Goal: Information Seeking & Learning: Learn about a topic

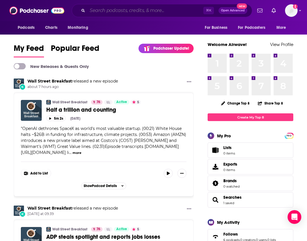
click at [187, 9] on input "Search podcasts, credits, & more..." at bounding box center [145, 10] width 116 height 9
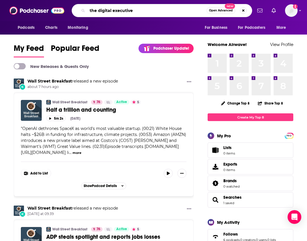
type input "the digital executive"
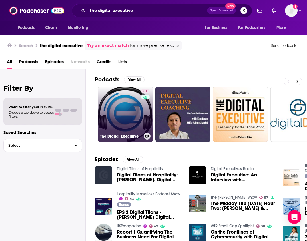
click at [130, 105] on link "51 The Digital Executive" at bounding box center [125, 113] width 55 height 55
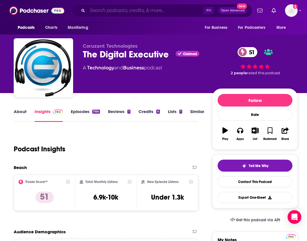
click at [165, 9] on input "Search podcasts, credits, & more..." at bounding box center [145, 10] width 116 height 9
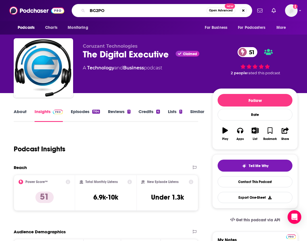
type input "BG2POD"
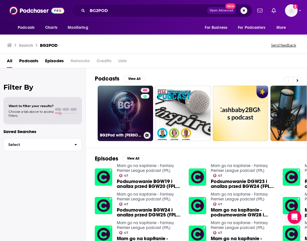
click at [136, 105] on link "66 BG2Pod with [PERSON_NAME] and [PERSON_NAME]" at bounding box center [125, 113] width 55 height 55
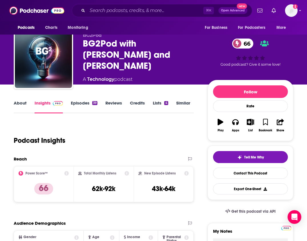
scroll to position [10, 0]
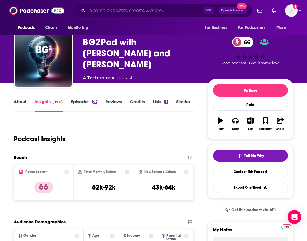
click at [185, 10] on input "Search podcasts, credits, & more..." at bounding box center [145, 10] width 116 height 9
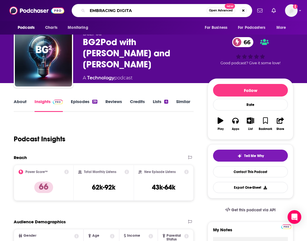
type input "EMBRACING DIGITAL"
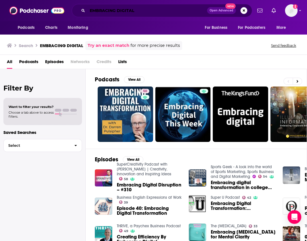
click at [195, 10] on input "EMBRACING DIGITAL" at bounding box center [147, 10] width 120 height 9
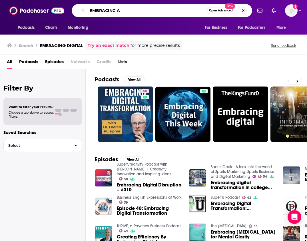
drag, startPoint x: 170, startPoint y: 12, endPoint x: 135, endPoint y: -1, distance: 37.6
click at [135, 0] on html "Podcasts Charts Monitoring EMBRACING A Open Advanced New For Business For Podca…" at bounding box center [153, 120] width 307 height 241
type input "AI CHAT"
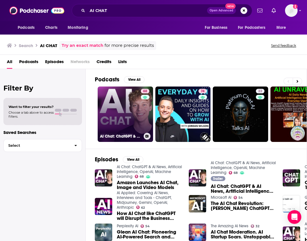
click at [132, 108] on link "68 AI Chat: ChatGPT & AI News, Artificial Intelligence, OpenAI, Machine Learning" at bounding box center [125, 113] width 55 height 55
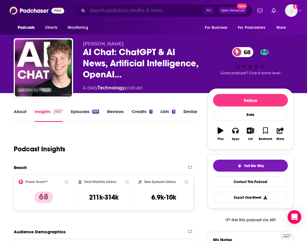
click at [106, 14] on input "Search podcasts, credits, & more..." at bounding box center [145, 10] width 116 height 9
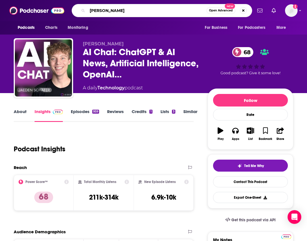
type input "[PERSON_NAME]"
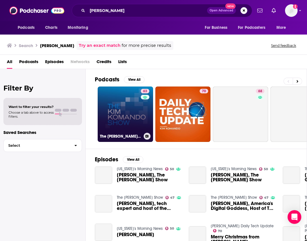
click at [115, 107] on link "63 The [PERSON_NAME] Show" at bounding box center [125, 113] width 55 height 55
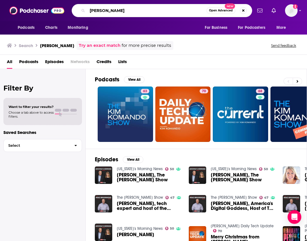
drag, startPoint x: 143, startPoint y: 12, endPoint x: 109, endPoint y: 2, distance: 35.3
click at [109, 2] on div "Podcasts Charts Monitoring KIM KOMANDO Open Advanced New For Business For Podca…" at bounding box center [153, 10] width 307 height 21
type input "DAILY TECH NEWS"
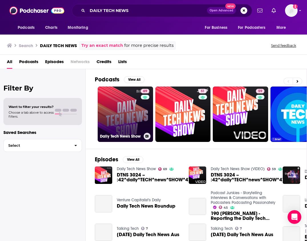
click at [108, 116] on link "69 Daily Tech News Show" at bounding box center [125, 113] width 55 height 55
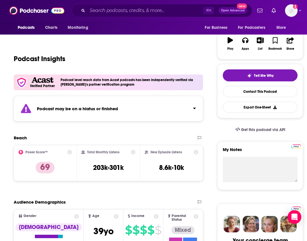
scroll to position [126, 0]
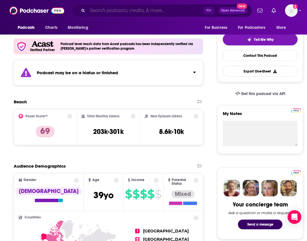
click at [185, 9] on input "Search podcasts, credits, & more..." at bounding box center [145, 10] width 116 height 9
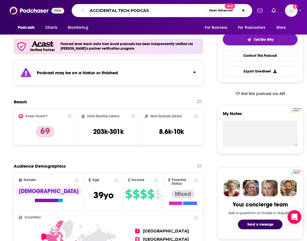
type input "ACCIDENTAL TECH PODCAST"
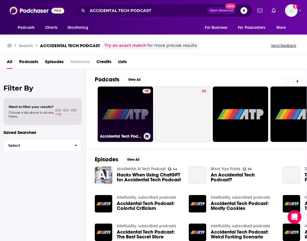
click at [126, 122] on link "74 Accidental Tech Podcast" at bounding box center [125, 113] width 55 height 55
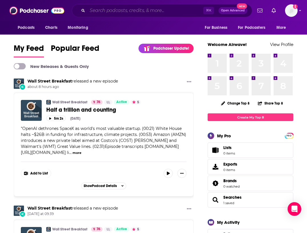
click at [128, 14] on input "Search podcasts, credits, & more..." at bounding box center [145, 10] width 116 height 9
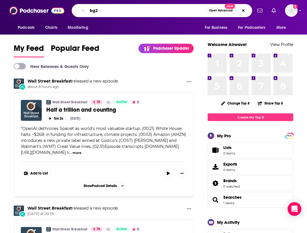
type input "bg2"
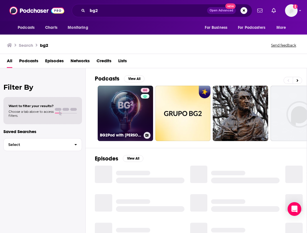
click at [135, 126] on link "66 BG2Pod with [PERSON_NAME] and [PERSON_NAME]" at bounding box center [125, 113] width 55 height 55
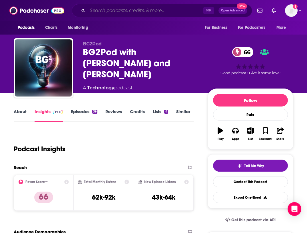
click at [123, 10] on input "Search podcasts, credits, & more..." at bounding box center [145, 10] width 116 height 9
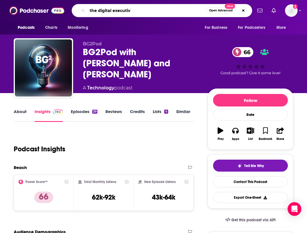
type input "the digital executive"
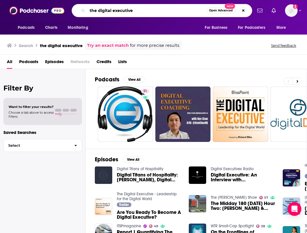
click at [136, 13] on input "the digital executive" at bounding box center [146, 10] width 119 height 9
drag, startPoint x: 135, startPoint y: 12, endPoint x: 77, endPoint y: 9, distance: 58.0
click at [77, 9] on div "the digital executive Open Advanced New" at bounding box center [162, 10] width 180 height 13
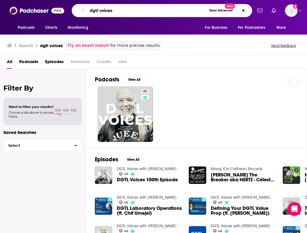
drag, startPoint x: 131, startPoint y: 10, endPoint x: 98, endPoint y: 3, distance: 34.0
click at [98, 3] on div "Podcasts Charts Monitoring dgtl voices Open Advanced New For Business For Podca…" at bounding box center [153, 10] width 307 height 21
type input "ai chat"
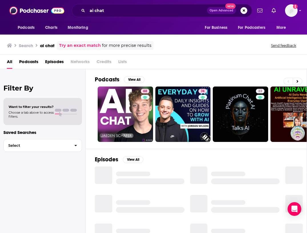
click at [128, 110] on link "68" at bounding box center [125, 113] width 55 height 55
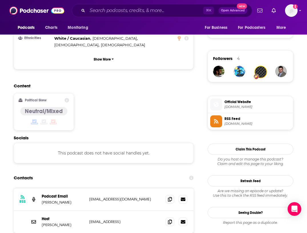
scroll to position [389, 0]
click at [172, 196] on icon at bounding box center [170, 198] width 4 height 5
click at [172, 219] on icon at bounding box center [170, 221] width 4 height 5
click at [128, 9] on input "Search podcasts, credits, & more..." at bounding box center [145, 10] width 116 height 9
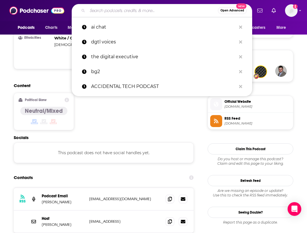
type input "e"
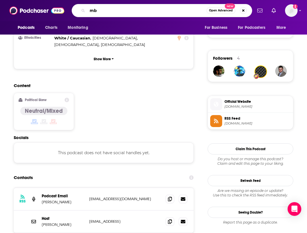
type input "m"
type input "embracing digital transformatiion"
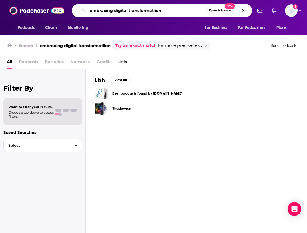
click at [175, 13] on input "embracing digital transformatiion" at bounding box center [146, 10] width 119 height 9
type input "embracing digital transformation"
click at [177, 6] on div "embracing digital transformation Open Advanced New" at bounding box center [162, 10] width 180 height 13
click at [173, 11] on input "embracing digital transformation" at bounding box center [146, 10] width 119 height 9
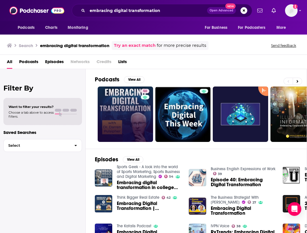
click at [141, 104] on div "50" at bounding box center [146, 114] width 10 height 51
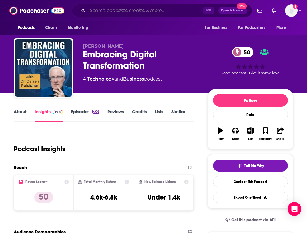
click at [169, 11] on input "Search podcasts, credits, & more..." at bounding box center [145, 10] width 116 height 9
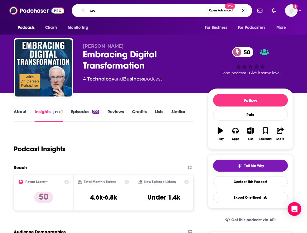
type input "s"
type input "[PERSON_NAME] PODCAST"
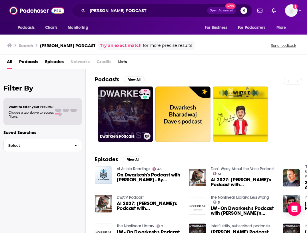
click at [127, 107] on link "72 [PERSON_NAME] Podcast" at bounding box center [125, 113] width 55 height 55
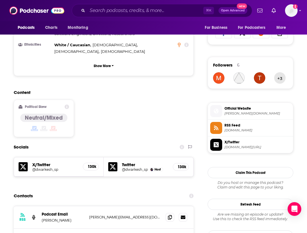
scroll to position [389, 0]
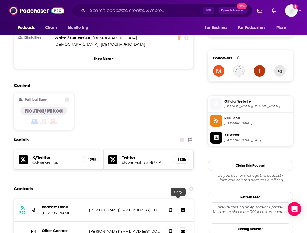
click at [174, 227] on span at bounding box center [169, 231] width 9 height 9
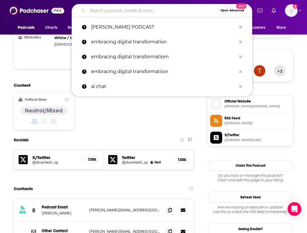
click at [120, 9] on input "Search podcasts, credits, & more..." at bounding box center [152, 10] width 130 height 9
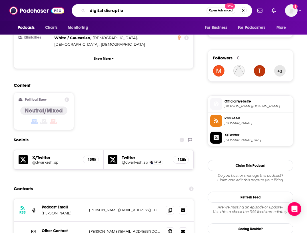
type input "digital disruption"
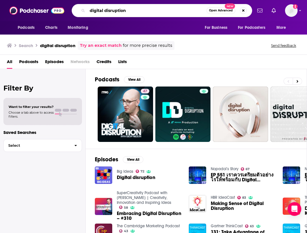
click at [170, 10] on input "digital disruption" at bounding box center [146, 10] width 119 height 9
type input "digital disruptionmerican"
drag, startPoint x: 160, startPoint y: 10, endPoint x: 96, endPoint y: 1, distance: 65.1
click at [96, 1] on div "Podcasts Charts Monitoring digital disruptionmerican Open Advanced New For Busi…" at bounding box center [153, 10] width 307 height 21
type input "[PERSON_NAME]'s podcast"
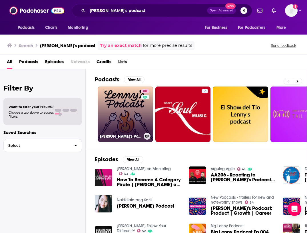
click at [121, 104] on link "80 [PERSON_NAME]'s Podcast: Product | Career | Growth" at bounding box center [125, 113] width 55 height 55
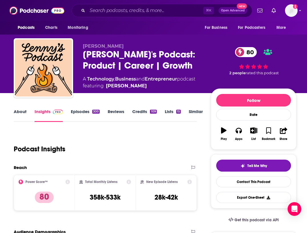
drag, startPoint x: 148, startPoint y: 86, endPoint x: 106, endPoint y: 86, distance: 41.4
click at [106, 86] on span "featuring [PERSON_NAME]" at bounding box center [139, 85] width 112 height 7
copy div "[PERSON_NAME]"
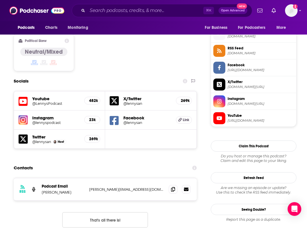
scroll to position [460, 0]
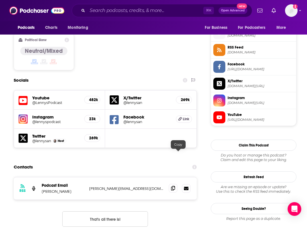
click at [175, 186] on icon at bounding box center [173, 188] width 4 height 5
click at [126, 12] on input "Search podcasts, credits, & more..." at bounding box center [145, 10] width 116 height 9
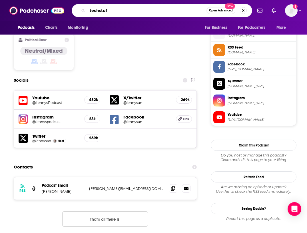
type input "techstuff"
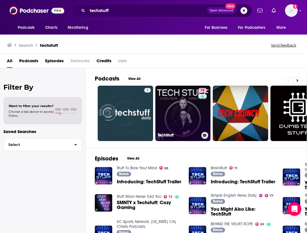
click at [195, 112] on link "78 TechStuff" at bounding box center [182, 113] width 55 height 55
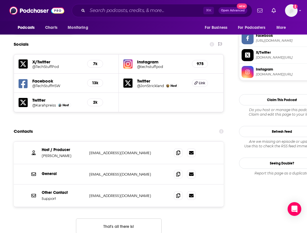
scroll to position [497, 0]
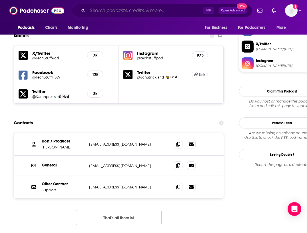
click at [109, 12] on input "Search podcasts, credits, & more..." at bounding box center [145, 10] width 116 height 9
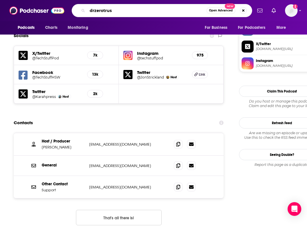
type input "drzerotrust"
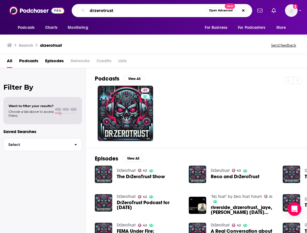
drag, startPoint x: 119, startPoint y: 11, endPoint x: 94, endPoint y: 5, distance: 25.4
click at [94, 5] on div "drzerotrust Open Advanced New" at bounding box center [162, 10] width 180 height 13
type input "the cloud pod"
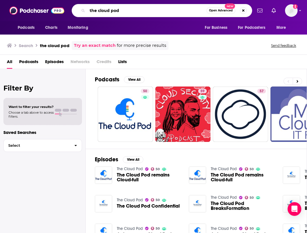
drag, startPoint x: 123, startPoint y: 11, endPoint x: 72, endPoint y: 4, distance: 51.8
click at [72, 4] on div "the cloud pod Open Advanced New" at bounding box center [162, 10] width 180 height 13
type input "tech n out"
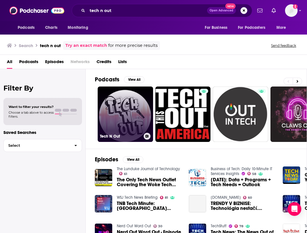
click at [120, 98] on link "Tech N Out" at bounding box center [125, 113] width 55 height 55
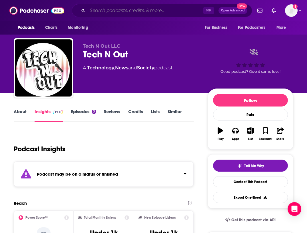
click at [111, 10] on input "Search podcasts, credits, & more..." at bounding box center [145, 10] width 116 height 9
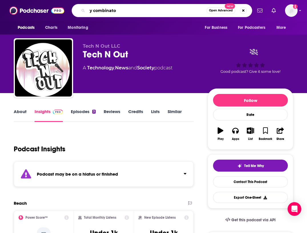
type input "y combinator"
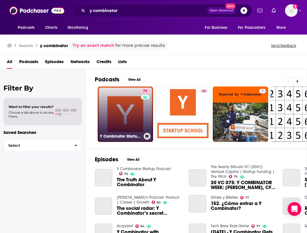
click at [116, 119] on link "79 Y Combinator Startup Podcast" at bounding box center [125, 113] width 55 height 55
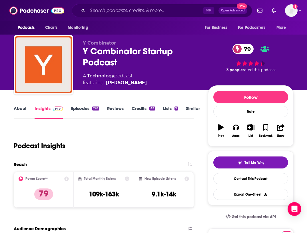
scroll to position [3, 0]
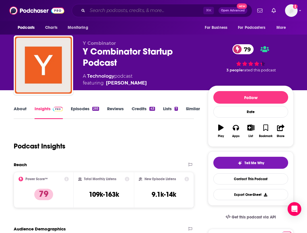
click at [117, 9] on input "Search podcasts, credits, & more..." at bounding box center [145, 10] width 116 height 9
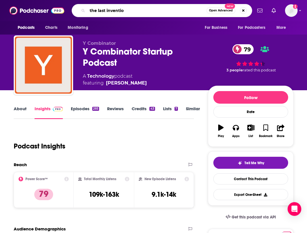
type input "the last invention"
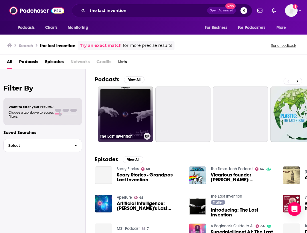
click at [123, 92] on link "The Last Invention" at bounding box center [125, 113] width 55 height 55
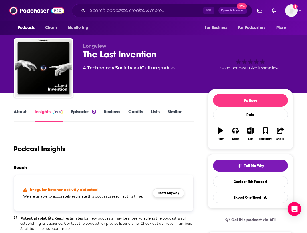
click at [160, 191] on button "Show Anyway" at bounding box center [168, 192] width 31 height 9
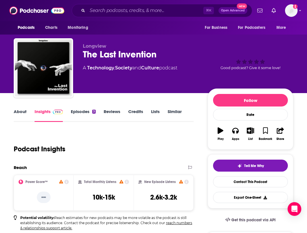
scroll to position [3, 0]
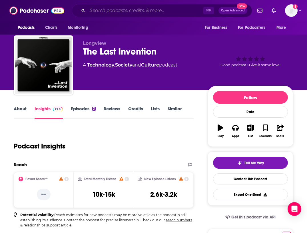
click at [128, 9] on input "Search podcasts, credits, & more..." at bounding box center [145, 10] width 116 height 9
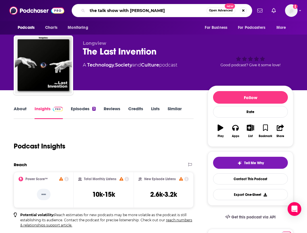
type input "the talk show with [PERSON_NAME]"
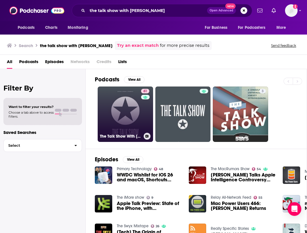
click at [139, 129] on link "61 The Talk Show With [PERSON_NAME]" at bounding box center [125, 113] width 55 height 55
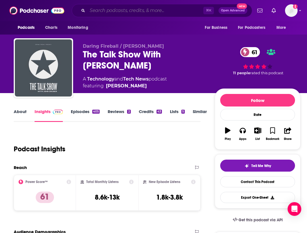
click at [110, 13] on input "Search podcasts, credits, & more..." at bounding box center [145, 10] width 116 height 9
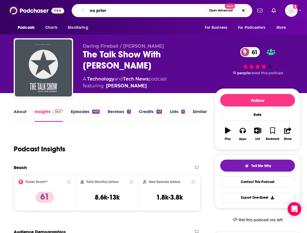
type input "no priors"
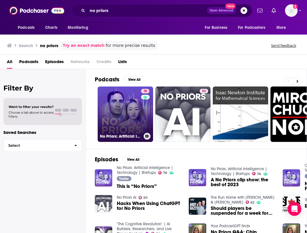
click at [114, 98] on link "76 No Priors: Artificial Intelligence | Technology | Startups" at bounding box center [125, 113] width 55 height 55
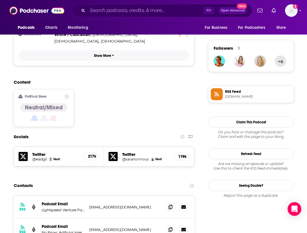
scroll to position [407, 0]
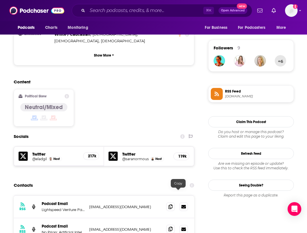
click at [172, 226] on icon at bounding box center [170, 228] width 4 height 5
click at [111, 11] on input "Search podcasts, credits, & more..." at bounding box center [145, 10] width 116 height 9
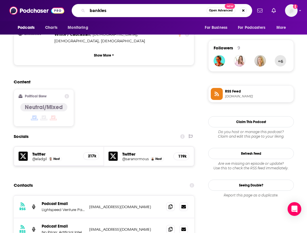
type input "bankless"
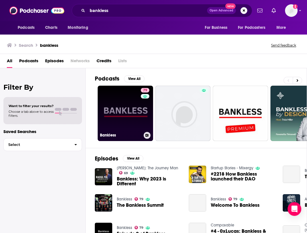
click at [125, 104] on link "79 Bankless" at bounding box center [125, 113] width 55 height 55
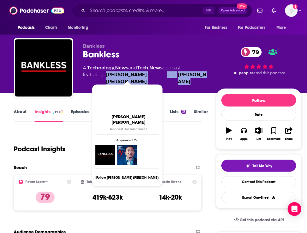
drag, startPoint x: 203, startPoint y: 75, endPoint x: 107, endPoint y: 74, distance: 96.1
click at [107, 74] on div "A Technology , News and Tech News podcast featuring [PERSON_NAME] [PERSON_NAME]…" at bounding box center [145, 74] width 124 height 21
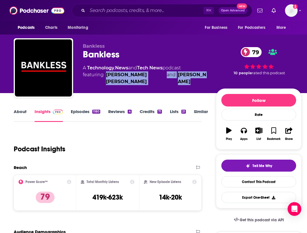
copy span "[PERSON_NAME] [PERSON_NAME] and [PERSON_NAME]"
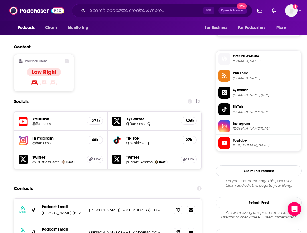
scroll to position [433, 0]
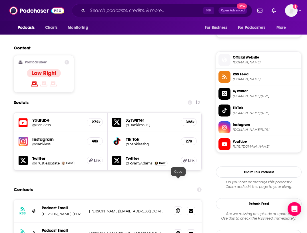
click at [179, 208] on icon at bounding box center [178, 210] width 4 height 5
click at [177, 231] on icon at bounding box center [178, 233] width 4 height 5
click at [120, 11] on input "Search podcasts, credits, & more..." at bounding box center [145, 10] width 116 height 9
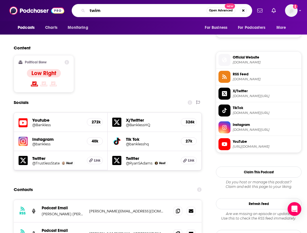
type input "twiml"
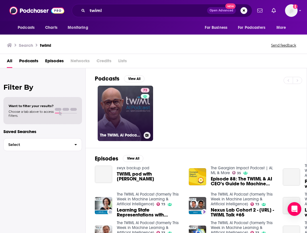
click at [125, 108] on link "73 The TWIML AI Podcast (formerly This Week in Machine Learning & Artificial In…" at bounding box center [125, 113] width 55 height 55
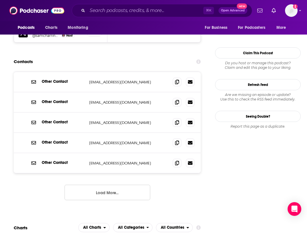
scroll to position [556, 0]
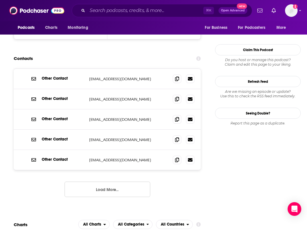
click at [118, 181] on button "Load More..." at bounding box center [107, 188] width 86 height 15
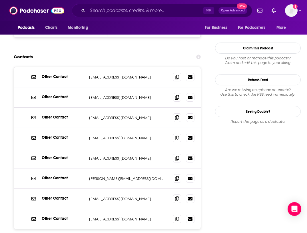
scroll to position [558, 0]
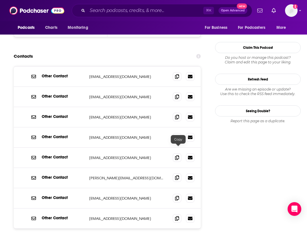
click at [178, 175] on icon at bounding box center [177, 177] width 4 height 5
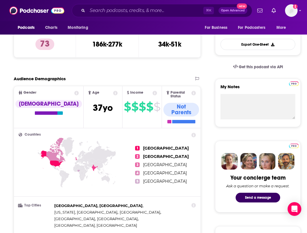
scroll to position [165, 0]
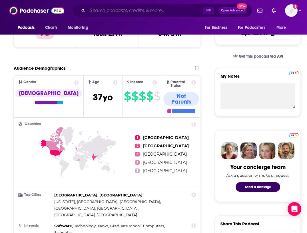
click at [122, 14] on input "Search podcasts, credits, & more..." at bounding box center [145, 10] width 116 height 9
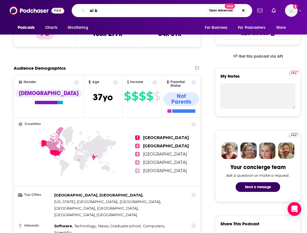
type input "ai & i"
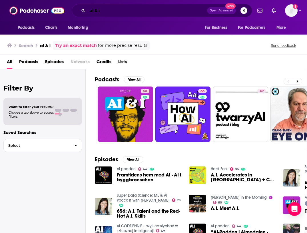
click at [119, 12] on input "ai & i" at bounding box center [147, 10] width 120 height 9
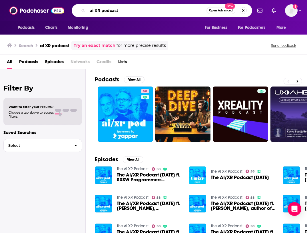
drag, startPoint x: 130, startPoint y: 9, endPoint x: 105, endPoint y: 1, distance: 26.7
click at [105, 1] on div "Podcasts Charts Monitoring ai XR podcast Open Advanced New For Business For Pod…" at bounding box center [153, 10] width 307 height 21
type input "everyday ai"
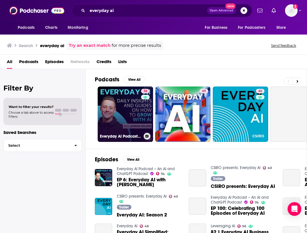
click at [121, 113] on link "74 Everyday AI Podcast – An AI and ChatGPT Podcast" at bounding box center [125, 113] width 55 height 55
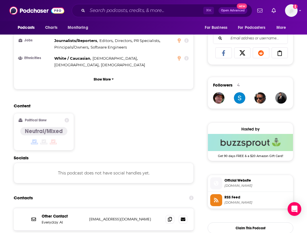
scroll to position [380, 0]
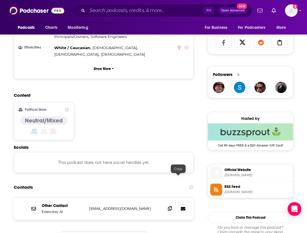
click at [172, 206] on icon at bounding box center [170, 208] width 4 height 5
click at [118, 12] on input "Search podcasts, credits, & more..." at bounding box center [145, 10] width 116 height 9
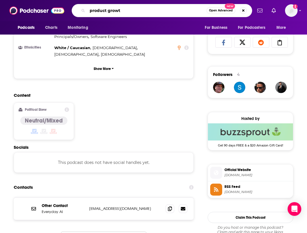
type input "product growth"
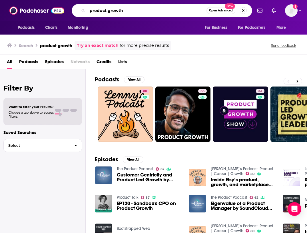
drag, startPoint x: 134, startPoint y: 11, endPoint x: 101, endPoint y: 4, distance: 33.5
click at [101, 4] on div "product growth Open Advanced New" at bounding box center [162, 10] width 180 height 13
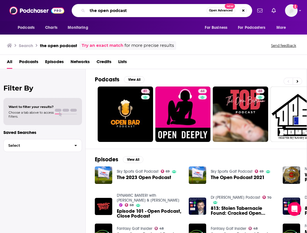
drag, startPoint x: 137, startPoint y: 12, endPoint x: 79, endPoint y: 6, distance: 58.5
click at [79, 6] on div "the open podcast Open Advanced New" at bounding box center [162, 10] width 180 height 13
type input "the [PERSON_NAME] show"
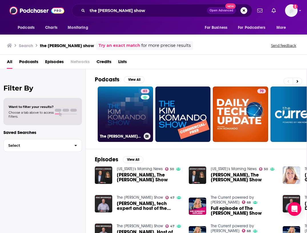
click at [107, 122] on link "63 The [PERSON_NAME] Show" at bounding box center [125, 113] width 55 height 55
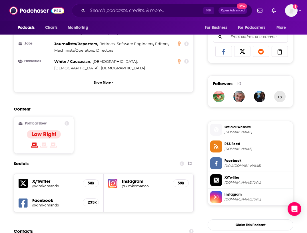
scroll to position [402, 0]
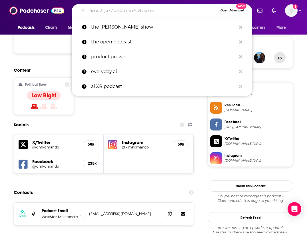
click at [115, 11] on input "Search podcasts, credits, & more..." at bounding box center [152, 10] width 130 height 9
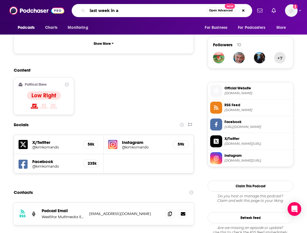
type input "last week in ai"
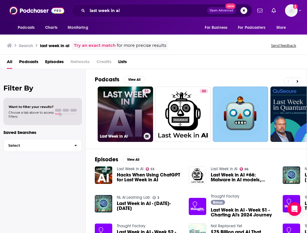
click at [126, 108] on link "53 Last Week in AI" at bounding box center [125, 113] width 55 height 55
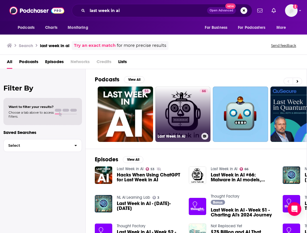
click at [190, 105] on link "66 Last Week in AI" at bounding box center [182, 113] width 55 height 55
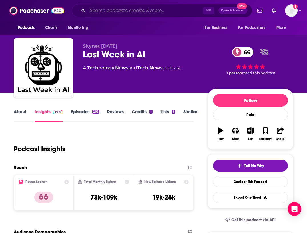
click at [153, 14] on input "Search podcasts, credits, & more..." at bounding box center [145, 10] width 116 height 9
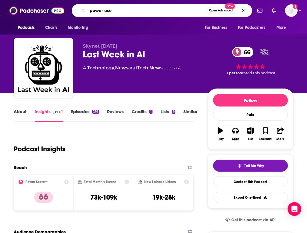
type input "power user"
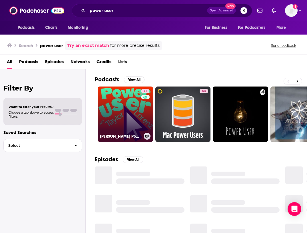
click at [138, 116] on link "71 [PERSON_NAME] Power User" at bounding box center [125, 113] width 55 height 55
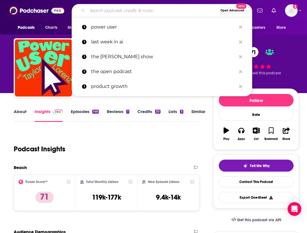
click at [133, 9] on input "Search podcasts, credits, & more..." at bounding box center [152, 10] width 130 height 9
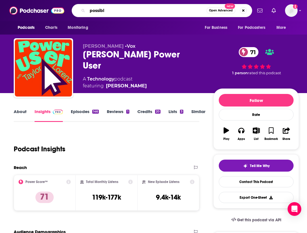
type input "possible"
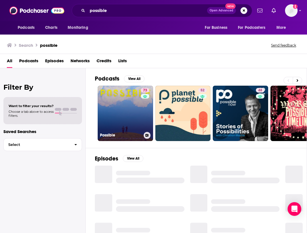
click at [139, 97] on link "73 Possible" at bounding box center [125, 113] width 55 height 55
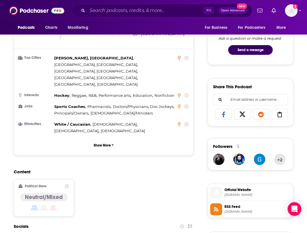
scroll to position [407, 0]
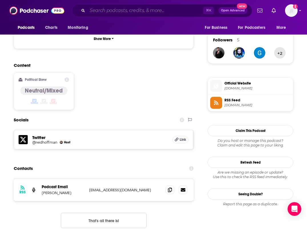
click at [113, 14] on input "Search podcasts, credits, & more..." at bounding box center [145, 10] width 116 height 9
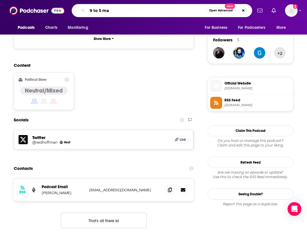
type input "9 to 5 mac"
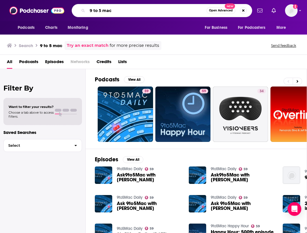
drag, startPoint x: 123, startPoint y: 11, endPoint x: 103, endPoint y: 5, distance: 21.2
click at [103, 5] on div "9 to 5 mac Open Advanced New" at bounding box center [162, 10] width 180 height 13
type input "how I ai"
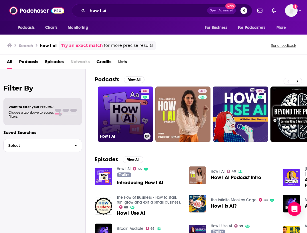
click at [120, 110] on link "66 How I AI" at bounding box center [125, 113] width 55 height 55
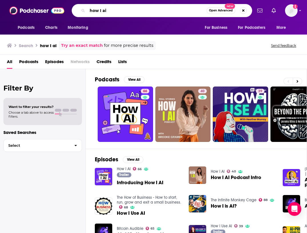
drag, startPoint x: 114, startPoint y: 9, endPoint x: 86, endPoint y: 6, distance: 28.1
click at [86, 6] on div "how I ai Open Advanced New" at bounding box center [162, 10] width 180 height 13
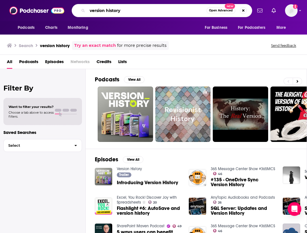
drag, startPoint x: 126, startPoint y: 12, endPoint x: 88, endPoint y: 1, distance: 38.9
click at [88, 1] on div "Podcasts Charts Monitoring version history Open Advanced New For Business For P…" at bounding box center [153, 10] width 307 height 21
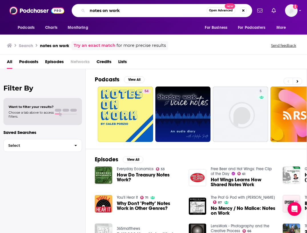
drag, startPoint x: 123, startPoint y: 11, endPoint x: 82, endPoint y: 4, distance: 41.6
click at [82, 4] on div "notes on work Open Advanced New" at bounding box center [162, 10] width 180 height 13
type input "t"
type input "daily tech news show"
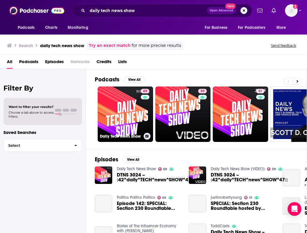
click at [127, 122] on link "69 Daily Tech News Show" at bounding box center [125, 113] width 55 height 55
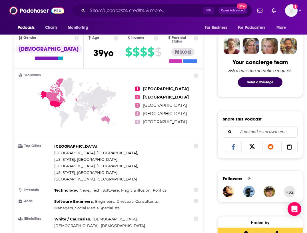
scroll to position [308, 0]
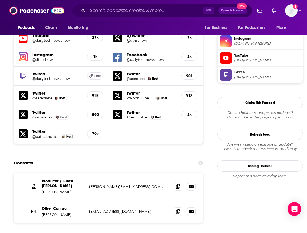
scroll to position [580, 0]
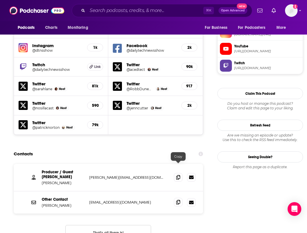
click at [179, 198] on span at bounding box center [178, 202] width 9 height 9
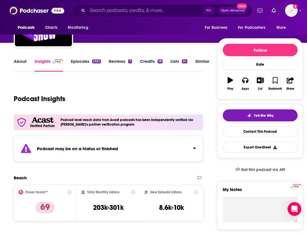
scroll to position [54, 0]
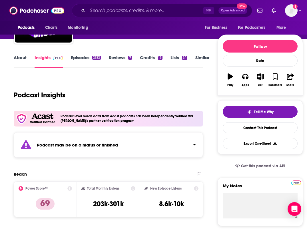
click at [75, 151] on div "Podcast may be on a hiatus or finished" at bounding box center [108, 144] width 189 height 25
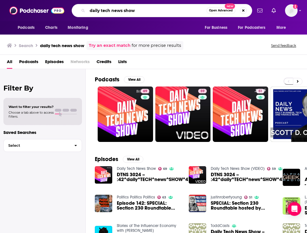
drag, startPoint x: 136, startPoint y: 13, endPoint x: 78, endPoint y: 9, distance: 58.6
click at [78, 9] on div "daily tech news show Open Advanced New" at bounding box center [162, 10] width 180 height 13
type input "cortex"
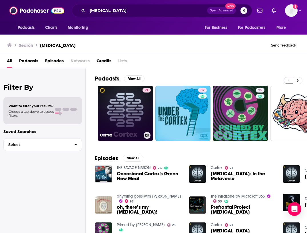
click at [127, 132] on div "Cortex" at bounding box center [125, 135] width 51 height 7
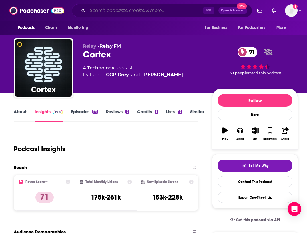
click at [113, 12] on input "Search podcasts, credits, & more..." at bounding box center [145, 10] width 116 height 9
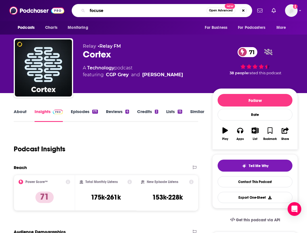
type input "focused"
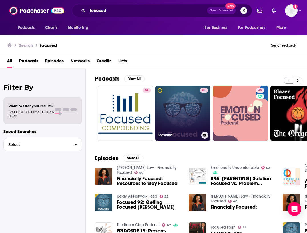
click at [172, 112] on link "61 Focused" at bounding box center [182, 113] width 55 height 55
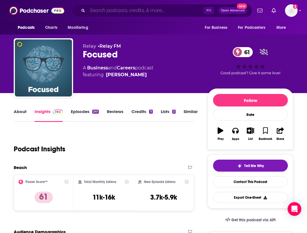
click at [115, 10] on input "Search podcasts, credits, & more..." at bounding box center [145, 10] width 116 height 9
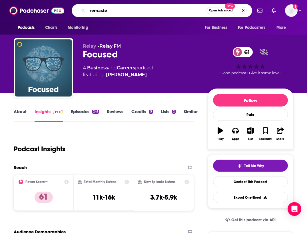
type input "remaster"
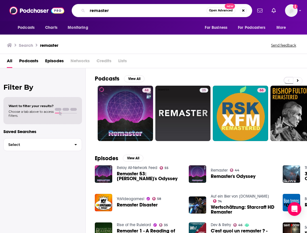
drag, startPoint x: 112, startPoint y: 14, endPoint x: 68, endPoint y: 2, distance: 45.3
click at [68, 2] on div "Podcasts Charts Monitoring remaster Open Advanced New For Business For Podcaste…" at bounding box center [153, 10] width 307 height 21
type input "the test drivers"
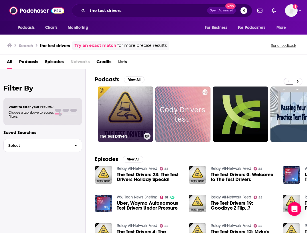
click at [134, 102] on link "The Test Drivers" at bounding box center [125, 113] width 55 height 55
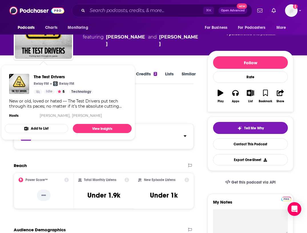
scroll to position [40, 0]
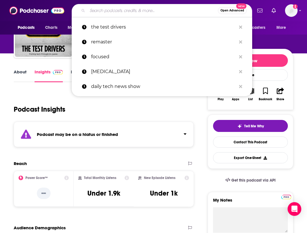
click at [128, 15] on input "Search podcasts, credits, & more..." at bounding box center [152, 10] width 130 height 9
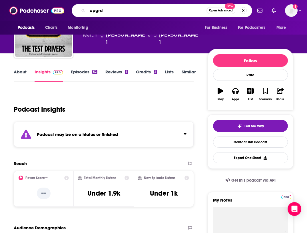
type input "upgrde"
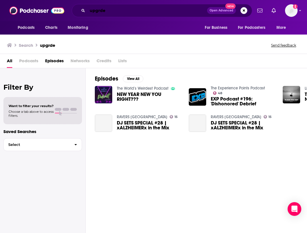
click at [100, 10] on input "upgrde" at bounding box center [147, 10] width 120 height 9
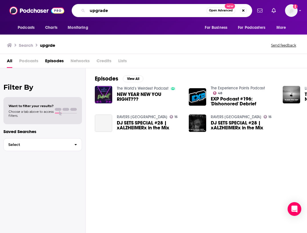
type input "upgrade"
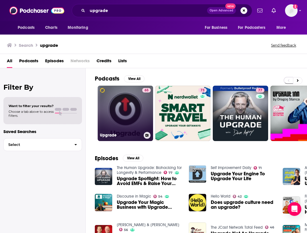
click at [129, 107] on link "65 Upgrade" at bounding box center [125, 113] width 55 height 55
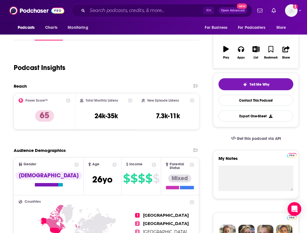
scroll to position [82, 0]
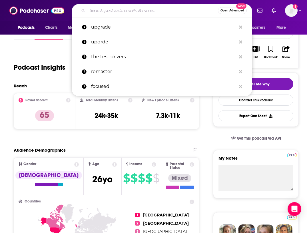
click at [103, 9] on input "Search podcasts, credits, & more..." at bounding box center [152, 10] width 130 height 9
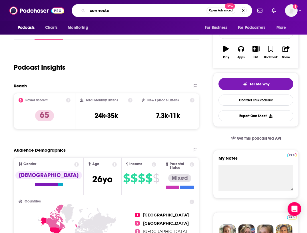
type input "connected"
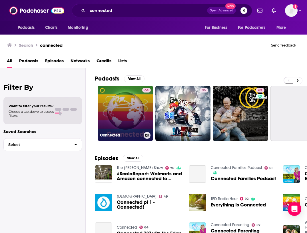
click at [132, 114] on link "64 Connected" at bounding box center [125, 113] width 55 height 55
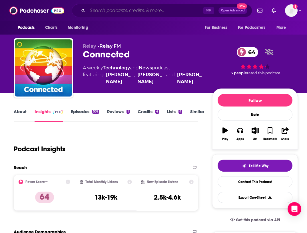
click at [122, 12] on input "Search podcasts, credits, & more..." at bounding box center [145, 10] width 116 height 9
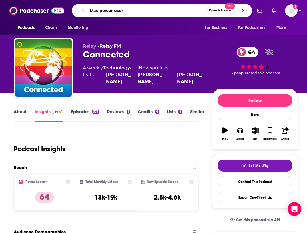
type input "Mac power users"
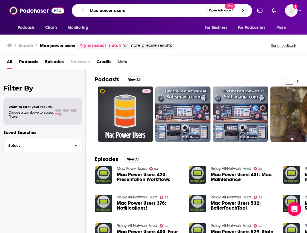
drag, startPoint x: 136, startPoint y: 11, endPoint x: 96, endPoint y: 4, distance: 41.0
click at [96, 4] on div "Podcasts Charts Monitoring Mac power users Open Advanced New For Business For P…" at bounding box center [153, 10] width 307 height 21
type input "accidental tech"
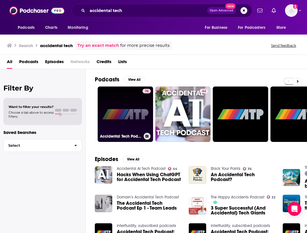
click at [128, 114] on link "74 Accidental Tech Podcast" at bounding box center [125, 113] width 55 height 55
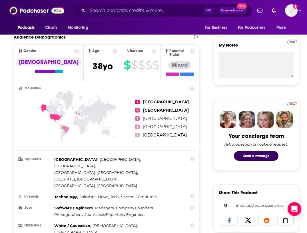
scroll to position [195, 0]
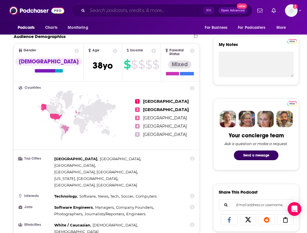
click at [105, 10] on input "Search podcasts, credits, & more..." at bounding box center [145, 10] width 116 height 9
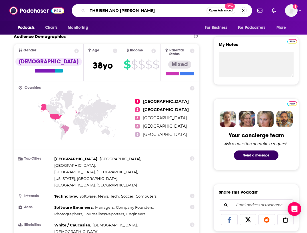
type input "THE BEN AND MARC SHOW"
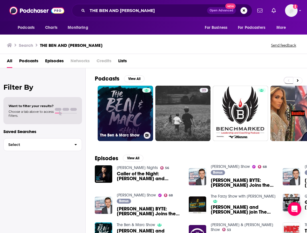
click at [134, 100] on link "The Ben & Marc Show" at bounding box center [125, 113] width 55 height 55
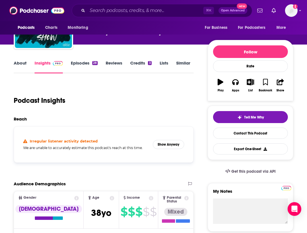
scroll to position [65, 0]
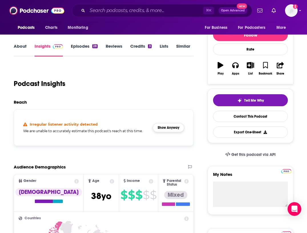
click at [180, 124] on button "Show Anyway" at bounding box center [168, 127] width 31 height 9
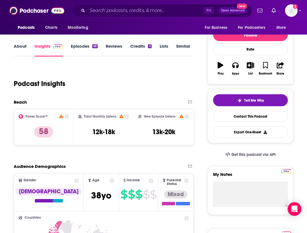
click at [42, 72] on div "Podcast Insights" at bounding box center [101, 80] width 175 height 29
click at [133, 9] on input "Search podcasts, credits, & more..." at bounding box center [145, 10] width 116 height 9
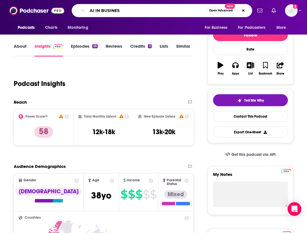
type input "AI IN BUSINESS"
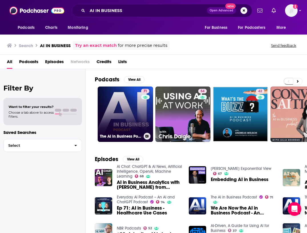
click at [139, 102] on link "71 The AI in Business Podcast" at bounding box center [125, 113] width 55 height 55
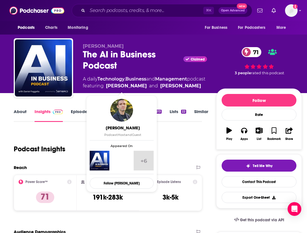
drag, startPoint x: 194, startPoint y: 84, endPoint x: 106, endPoint y: 85, distance: 87.9
click at [106, 85] on span "featuring Dan Faggella and Matthew DeMello" at bounding box center [144, 85] width 122 height 7
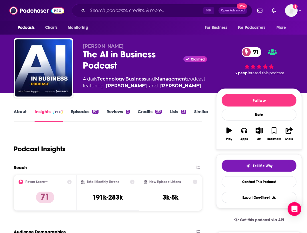
copy span "Dan Faggella and Matthew DeMello"
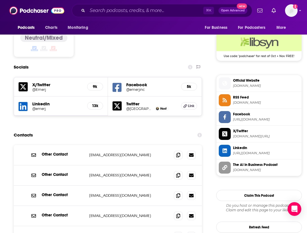
scroll to position [464, 0]
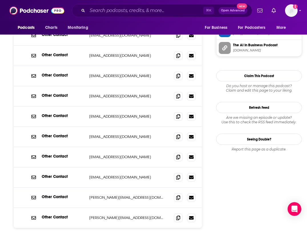
scroll to position [604, 0]
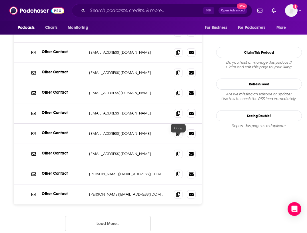
click at [176, 171] on icon at bounding box center [178, 173] width 4 height 5
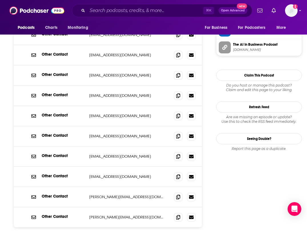
scroll to position [582, 0]
click at [109, 12] on input "Search podcasts, credits, & more..." at bounding box center [145, 10] width 116 height 9
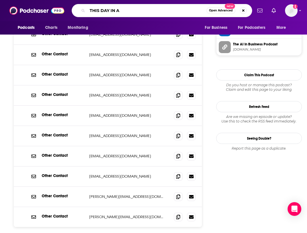
type input "THIS DAY IN AI"
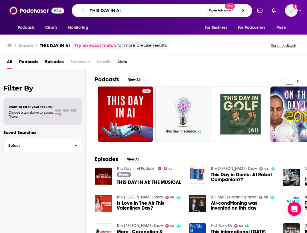
drag, startPoint x: 144, startPoint y: 11, endPoint x: 104, endPoint y: 5, distance: 40.1
click at [104, 5] on div "THIS DAY IN AI Open Advanced New" at bounding box center [162, 10] width 180 height 13
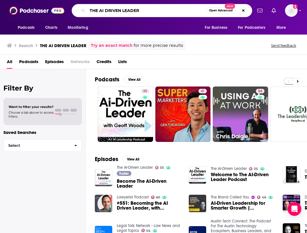
drag, startPoint x: 147, startPoint y: 12, endPoint x: 90, endPoint y: 6, distance: 57.9
click at [90, 6] on input "THE AI DRIVEN LEADER" at bounding box center [146, 10] width 119 height 9
type input "DAILY TECH UPDATE"
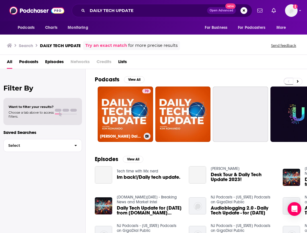
click at [122, 110] on link "70 Kim Komando Daily Tech Update" at bounding box center [125, 113] width 55 height 55
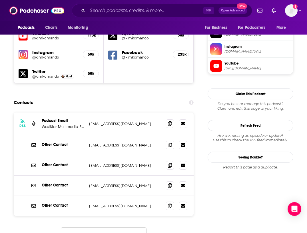
scroll to position [512, 0]
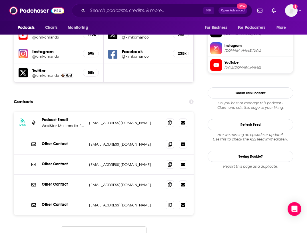
click at [105, 226] on button "Load More..." at bounding box center [104, 233] width 86 height 15
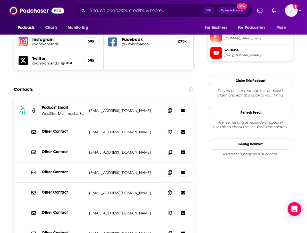
scroll to position [526, 0]
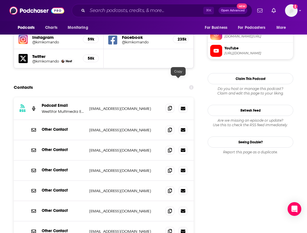
click at [174, 104] on span at bounding box center [169, 108] width 9 height 9
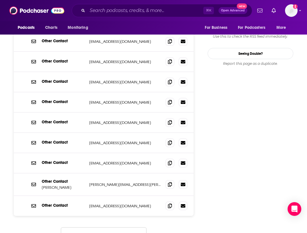
scroll to position [616, 0]
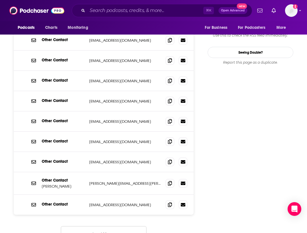
click at [104, 226] on button "Load More..." at bounding box center [104, 233] width 86 height 15
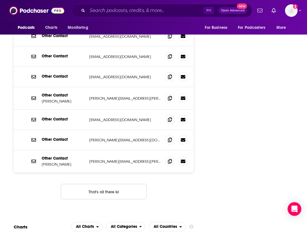
scroll to position [700, 0]
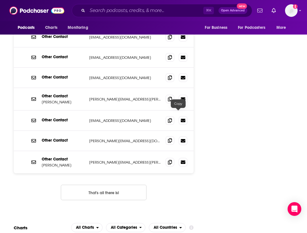
click at [174, 136] on span at bounding box center [169, 140] width 9 height 9
click at [125, 11] on input "Search podcasts, credits, & more..." at bounding box center [145, 10] width 116 height 9
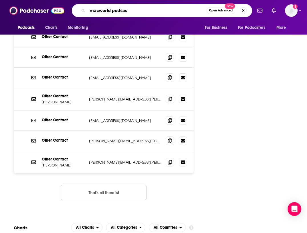
type input "macworld podcast"
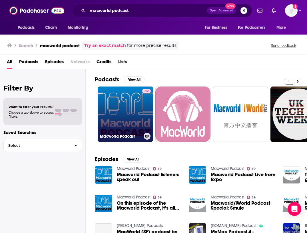
click at [130, 107] on link "59 Macworld Podcast" at bounding box center [125, 113] width 55 height 55
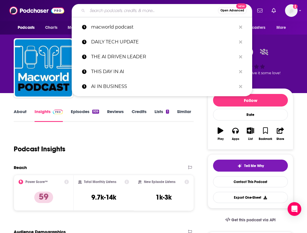
click at [128, 13] on input "Search podcasts, credits, & more..." at bounding box center [152, 10] width 130 height 9
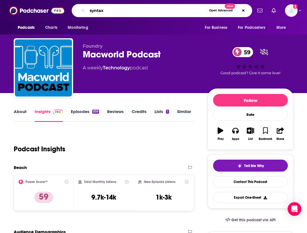
type input "syntaxc"
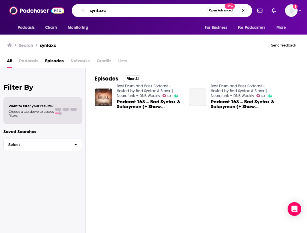
click at [134, 11] on input "syntaxc" at bounding box center [146, 10] width 119 height 9
type input "syntax"
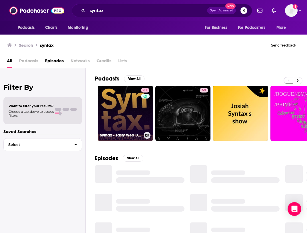
click at [118, 103] on link "81 Syntax - Tasty Web Development Treats" at bounding box center [125, 113] width 55 height 55
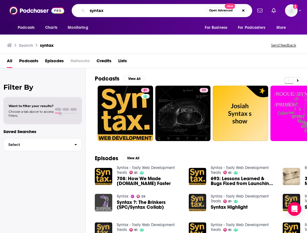
drag, startPoint x: 132, startPoint y: 14, endPoint x: 91, endPoint y: 5, distance: 41.8
click at [91, 5] on div "syntax Open Advanced New" at bounding box center [162, 10] width 180 height 13
type input "ai for humans"
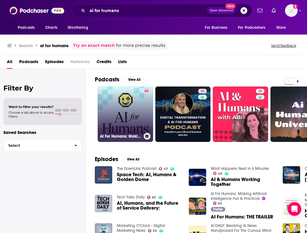
click at [122, 106] on link "63 AI For Humans: Making Artificial Intelligence Fun & Practical" at bounding box center [125, 113] width 55 height 55
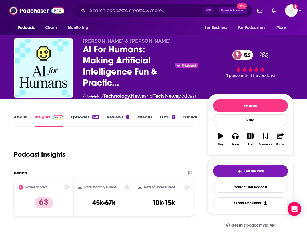
click at [99, 15] on div "⌘ K Open Advanced New" at bounding box center [162, 10] width 180 height 13
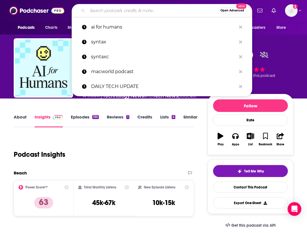
click at [100, 12] on input "Search podcasts, credits, & more..." at bounding box center [152, 10] width 130 height 9
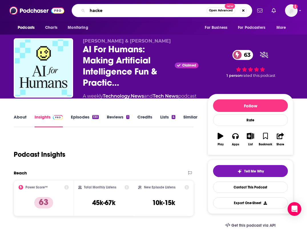
type input "hacked"
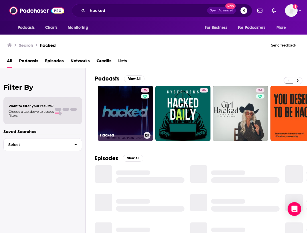
click at [131, 109] on link "75 Hacked" at bounding box center [125, 113] width 55 height 55
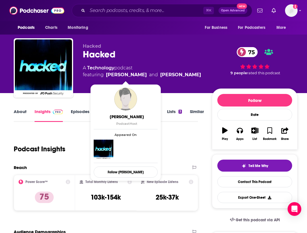
drag, startPoint x: 212, startPoint y: 74, endPoint x: 106, endPoint y: 75, distance: 105.8
click at [106, 75] on div "A Technology podcast featuring Jordan Bloemen and Scott Francis Winder" at bounding box center [143, 71] width 120 height 14
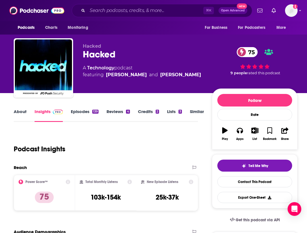
copy span "Jordan Bloemen and Scott Francis Winder"
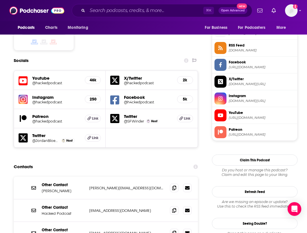
scroll to position [472, 0]
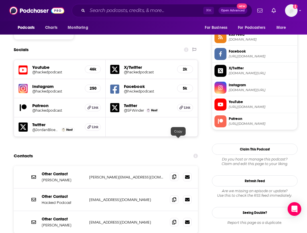
click at [176, 174] on icon at bounding box center [174, 176] width 4 height 5
click at [176, 219] on icon at bounding box center [174, 221] width 4 height 5
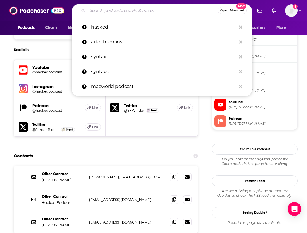
click at [107, 8] on input "Search podcasts, credits, & more..." at bounding box center [152, 10] width 130 height 9
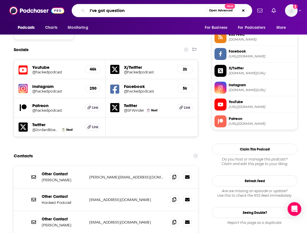
type input "I've got questions"
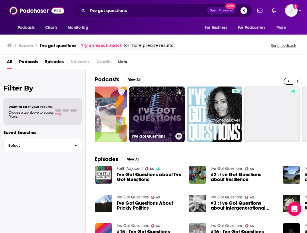
scroll to position [0, 148]
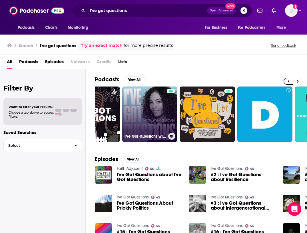
click at [162, 123] on link "I've Got Questions with Sinead Bovell" at bounding box center [149, 113] width 55 height 55
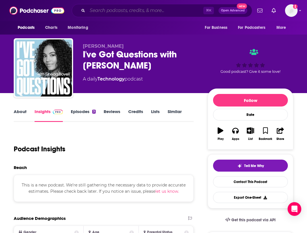
click at [130, 10] on input "Search podcasts, credits, & more..." at bounding box center [145, 10] width 116 height 9
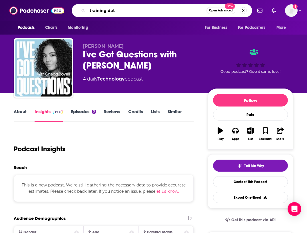
type input "training data"
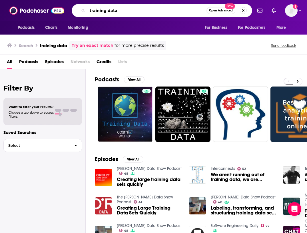
drag, startPoint x: 121, startPoint y: 11, endPoint x: 84, endPoint y: 7, distance: 37.0
click at [85, 7] on div "training data Open Advanced New" at bounding box center [162, 10] width 180 height 13
type input "catalyst"
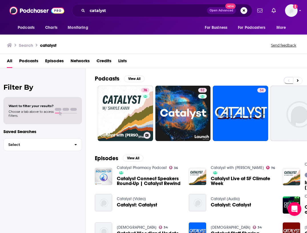
click at [142, 100] on div "76" at bounding box center [146, 110] width 10 height 44
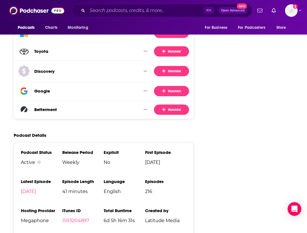
scroll to position [994, 0]
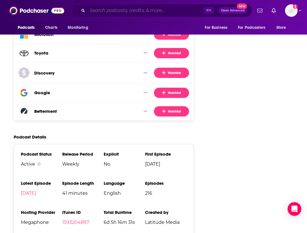
click at [110, 11] on input "Search podcasts, credits, & more..." at bounding box center [145, 10] width 116 height 9
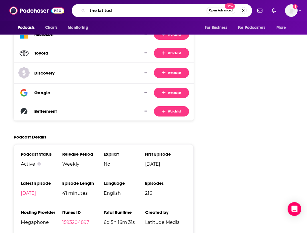
type input "the latitude"
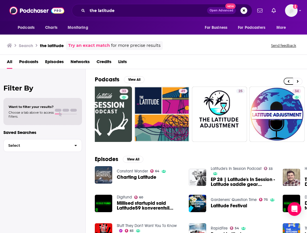
scroll to position [0, 194]
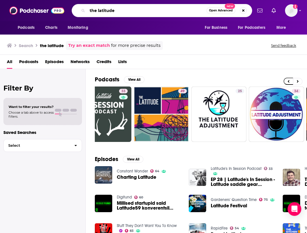
drag, startPoint x: 122, startPoint y: 10, endPoint x: 80, endPoint y: 0, distance: 43.4
click at [80, 0] on html "Podcasts Charts Monitoring the latitude Open Advanced New For Business For Podc…" at bounding box center [153, 116] width 307 height 233
type input "a"
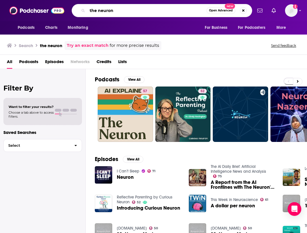
drag, startPoint x: 126, startPoint y: 10, endPoint x: 77, endPoint y: 3, distance: 49.2
click at [77, 3] on div "Podcasts Charts Monitoring the neuron Open Advanced New For Business For Podcas…" at bounding box center [153, 10] width 307 height 21
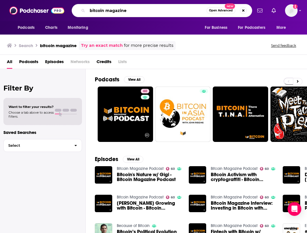
drag, startPoint x: 132, startPoint y: 13, endPoint x: 92, endPoint y: 4, distance: 40.9
click at [92, 4] on div "Podcasts Charts Monitoring bitcoin magazine Open Advanced New For Business For …" at bounding box center [153, 10] width 307 height 21
type input "TFTC"
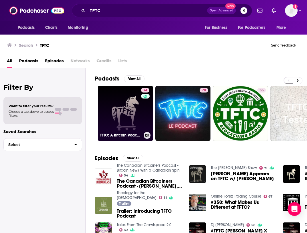
click at [119, 107] on link "74 TFTC: A Bitcoin Podcast" at bounding box center [125, 113] width 55 height 55
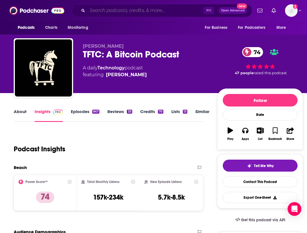
click at [131, 11] on input "Search podcasts, credits, & more..." at bounding box center [145, 10] width 116 height 9
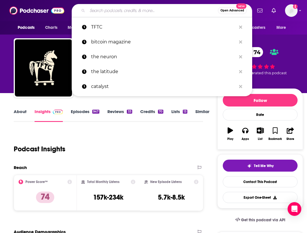
click at [131, 11] on input "Search podcasts, credits, & more..." at bounding box center [152, 10] width 130 height 9
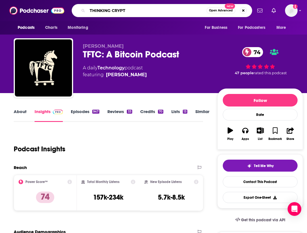
type input "THINKING CRYPTO"
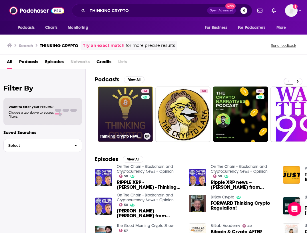
click at [126, 126] on link "74 Thinking Crypto News & Interviews" at bounding box center [125, 113] width 55 height 55
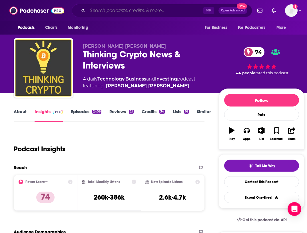
click at [112, 11] on input "Search podcasts, credits, & more..." at bounding box center [145, 10] width 116 height 9
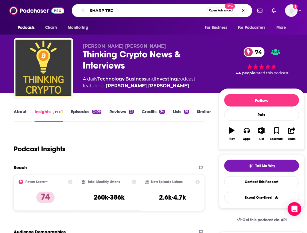
type input "SHARP TECH"
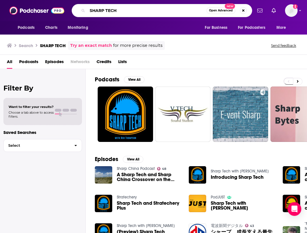
drag, startPoint x: 140, startPoint y: 11, endPoint x: 69, endPoint y: -3, distance: 71.9
click at [69, 0] on html "Podcasts Charts Monitoring SHARP TECH Open Advanced New For Business For Podcas…" at bounding box center [153, 116] width 307 height 233
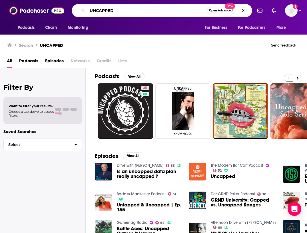
drag, startPoint x: 131, startPoint y: 9, endPoint x: 95, endPoint y: 5, distance: 36.5
click at [95, 5] on div "UNCAPPED Open Advanced New" at bounding box center [162, 10] width 180 height 13
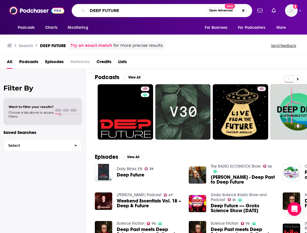
drag, startPoint x: 124, startPoint y: 11, endPoint x: 67, endPoint y: 4, distance: 57.2
click at [67, 4] on div "Podcasts Charts Monitoring DEEP FUTURE Open Advanced New For Business For Podca…" at bounding box center [159, 10] width 185 height 13
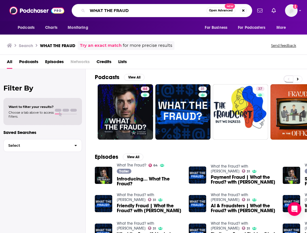
drag, startPoint x: 146, startPoint y: 10, endPoint x: 107, endPoint y: -3, distance: 41.7
click at [107, 0] on html "Podcasts Charts Monitoring WHAT THE FRAUD Open Advanced New For Business For Po…" at bounding box center [153, 116] width 307 height 233
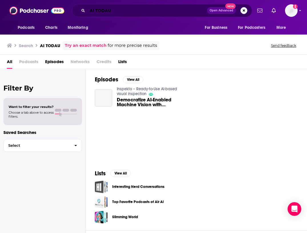
click at [116, 13] on input "AI TODAU" at bounding box center [147, 10] width 120 height 9
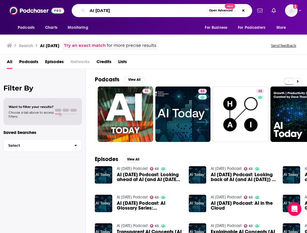
drag, startPoint x: 115, startPoint y: 13, endPoint x: 83, endPoint y: 4, distance: 33.0
click at [83, 4] on div "AI TODAY Open Advanced New" at bounding box center [162, 10] width 180 height 13
type input "SMASHING SECURITY"
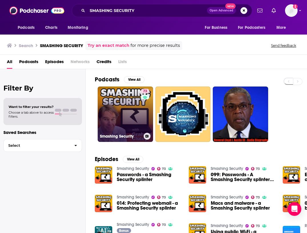
click at [126, 124] on link "73 Smashing Security" at bounding box center [125, 113] width 55 height 55
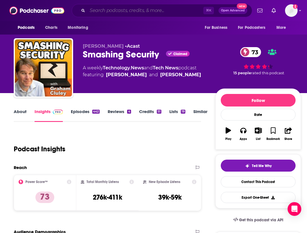
click at [114, 10] on input "Search podcasts, credits, & more..." at bounding box center [145, 10] width 116 height 9
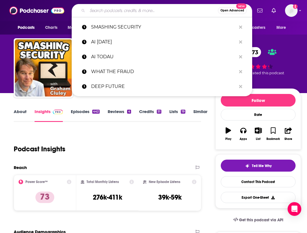
click at [114, 10] on input "Search podcasts, credits, & more..." at bounding box center [152, 10] width 130 height 9
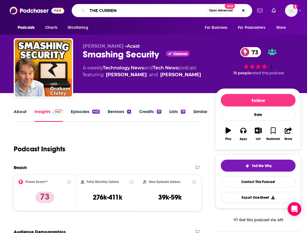
type input "THE CURRENT"
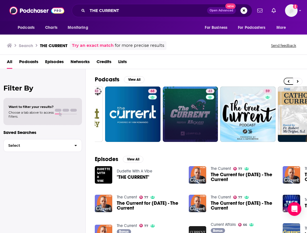
scroll to position [0, 224]
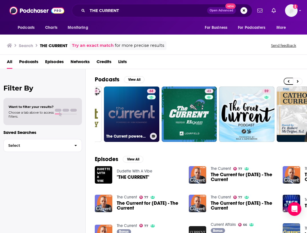
click at [129, 129] on link "68 The Current powered by Kim Komando" at bounding box center [131, 113] width 55 height 55
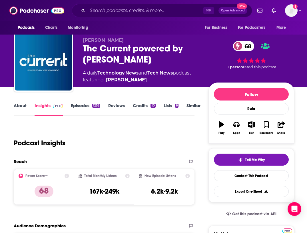
scroll to position [5, 0]
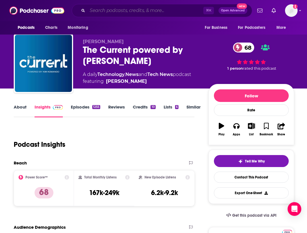
click at [140, 14] on input "Search podcasts, credits, & more..." at bounding box center [145, 10] width 116 height 9
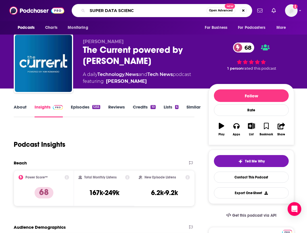
type input "SUPER DATA SCIENCE"
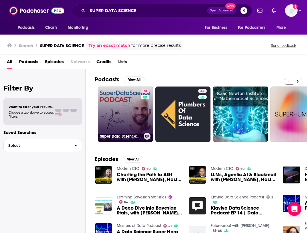
click at [123, 114] on link "73 Super Data Science: ML & AI Podcast with Jon Krohn" at bounding box center [125, 113] width 55 height 55
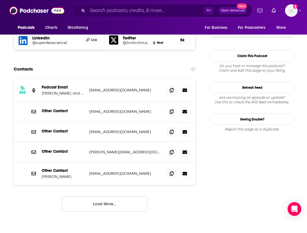
scroll to position [532, 0]
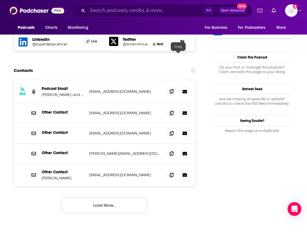
click at [173, 89] on icon at bounding box center [171, 91] width 4 height 5
click at [134, 197] on button "Load More..." at bounding box center [105, 204] width 86 height 15
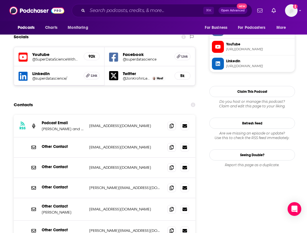
scroll to position [498, 0]
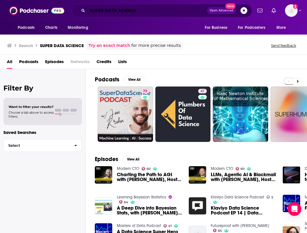
click at [145, 13] on input "SUPER DATA SCIENCE" at bounding box center [147, 10] width 120 height 9
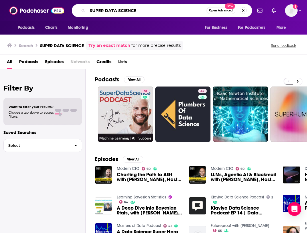
drag, startPoint x: 145, startPoint y: 13, endPoint x: 97, endPoint y: 1, distance: 49.5
click at [97, 1] on div "Podcasts Charts Monitoring SUPER DATA SCIENCE Open Advanced New For Business Fo…" at bounding box center [153, 10] width 307 height 21
type input "data skeptic"
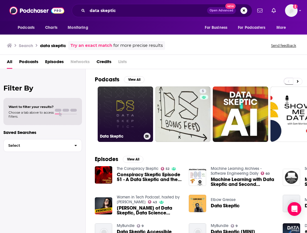
click at [113, 101] on link "Data Skeptic" at bounding box center [125, 113] width 55 height 55
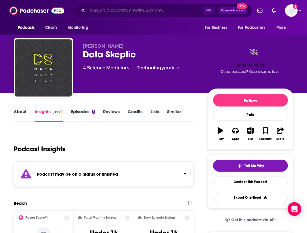
click at [107, 12] on input "Search podcasts, credits, & more..." at bounding box center [145, 10] width 116 height 9
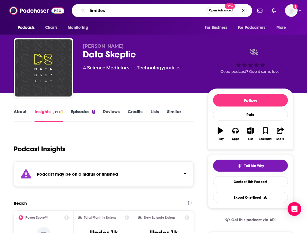
type input "limitless"
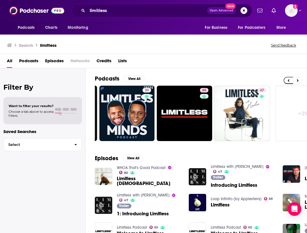
scroll to position [0, 287]
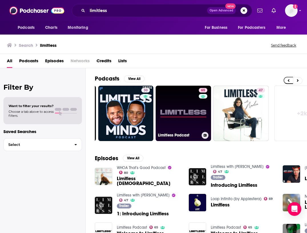
click at [165, 121] on link "65 Limitless Podcast" at bounding box center [182, 113] width 55 height 55
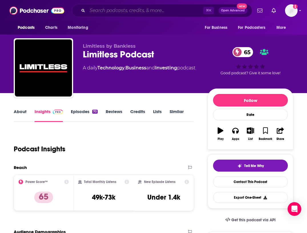
click at [151, 8] on input "Search podcasts, credits, & more..." at bounding box center [145, 10] width 116 height 9
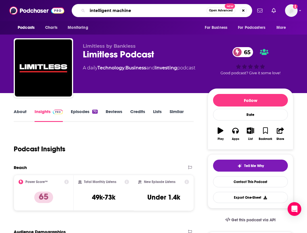
type input "intelligent machines"
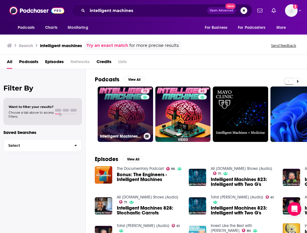
click at [120, 100] on link "72 Intelligent Machines (Audio)" at bounding box center [125, 113] width 55 height 55
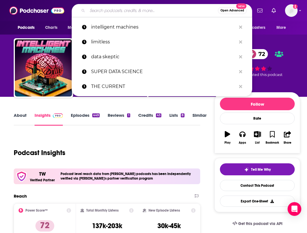
click at [135, 10] on input "Search podcasts, credits, & more..." at bounding box center [152, 10] width 130 height 9
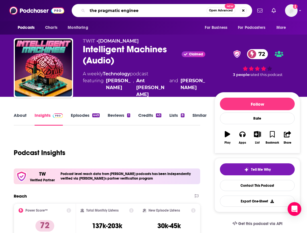
type input "the pragmatic engineer"
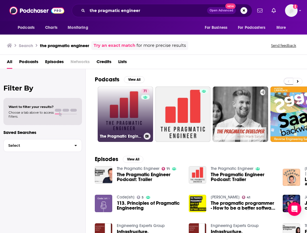
click at [139, 108] on link "71 The Pragmatic Engineer" at bounding box center [125, 113] width 55 height 55
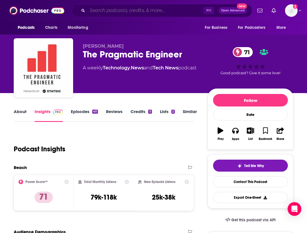
click at [119, 13] on input "Search podcasts, credits, & more..." at bounding box center [145, 10] width 116 height 9
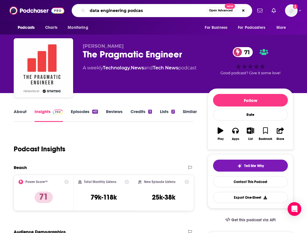
type input "data engineering podcast"
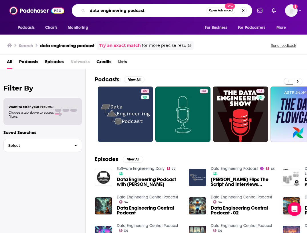
drag, startPoint x: 145, startPoint y: 11, endPoint x: 96, endPoint y: 1, distance: 50.7
click at [96, 1] on div "Podcasts Charts Monitoring data engineering podcast Open Advanced New For Busin…" at bounding box center [153, 10] width 307 height 21
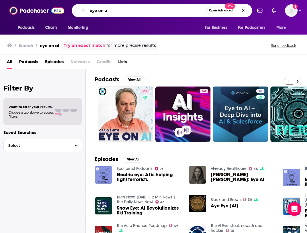
drag, startPoint x: 130, startPoint y: 13, endPoint x: 82, endPoint y: 3, distance: 49.7
click at [82, 3] on div "Podcasts Charts Monitoring eye on ai Open Advanced New For Business For Podcast…" at bounding box center [153, 10] width 307 height 21
type input "soft skills engineering"
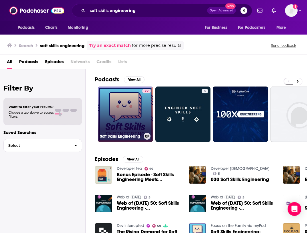
click at [112, 113] on link "72 Soft Skills Engineering" at bounding box center [125, 113] width 55 height 55
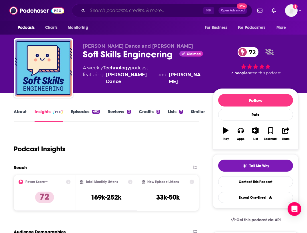
click at [109, 10] on input "Search podcasts, credits, & more..." at bounding box center [145, 10] width 116 height 9
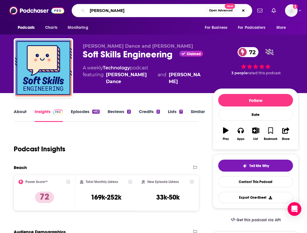
type input "Joe lonsdale"
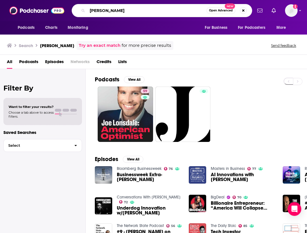
drag, startPoint x: 116, startPoint y: 11, endPoint x: 79, endPoint y: 1, distance: 38.7
click at [79, 1] on div "Podcasts Charts Monitoring Joe lonsdale Open Advanced New For Business For Podc…" at bounding box center [153, 10] width 307 height 21
type input "the stack overflow"
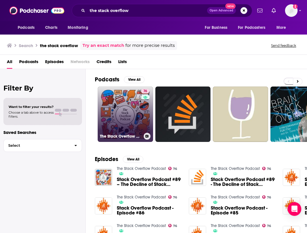
click at [123, 121] on link "76 The Stack Overflow Podcast" at bounding box center [125, 113] width 55 height 55
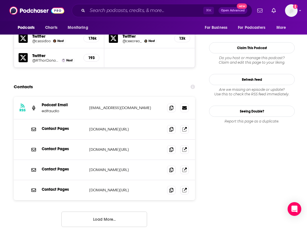
scroll to position [574, 0]
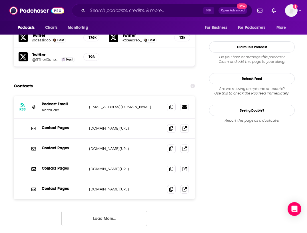
click at [103, 211] on button "Load More..." at bounding box center [104, 218] width 86 height 15
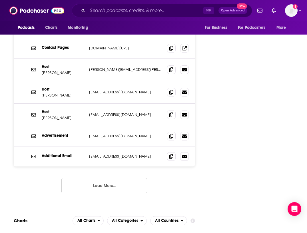
scroll to position [651, 0]
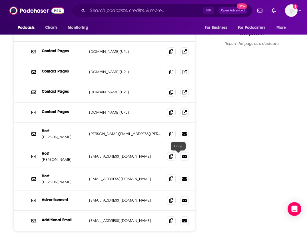
click at [173, 176] on icon at bounding box center [171, 178] width 4 height 5
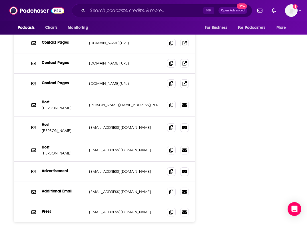
scroll to position [673, 0]
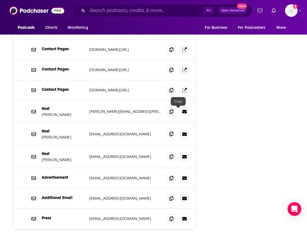
click at [173, 131] on icon at bounding box center [171, 133] width 4 height 5
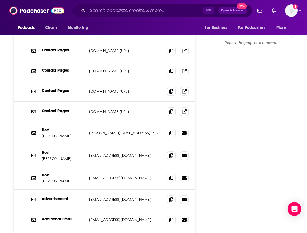
scroll to position [659, 0]
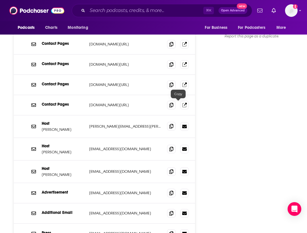
click at [173, 124] on icon at bounding box center [171, 126] width 4 height 5
